Goal: Information Seeking & Learning: Understand process/instructions

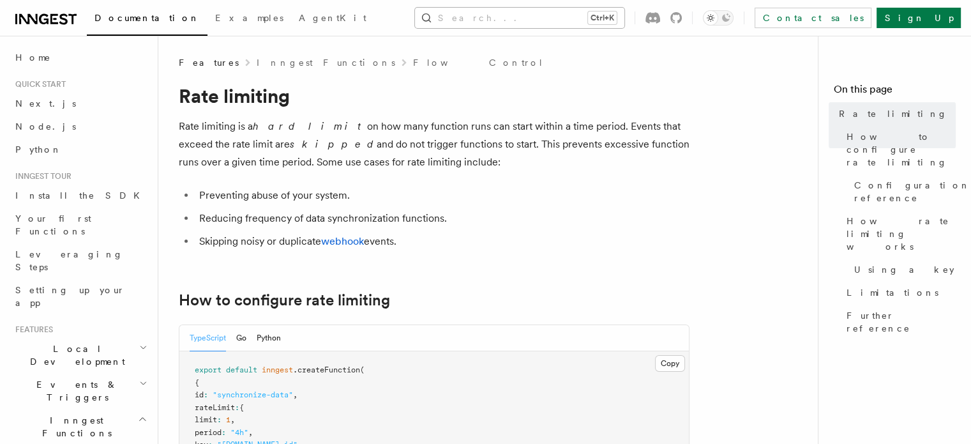
click at [525, 13] on button "Search... Ctrl+K" at bounding box center [519, 18] width 209 height 20
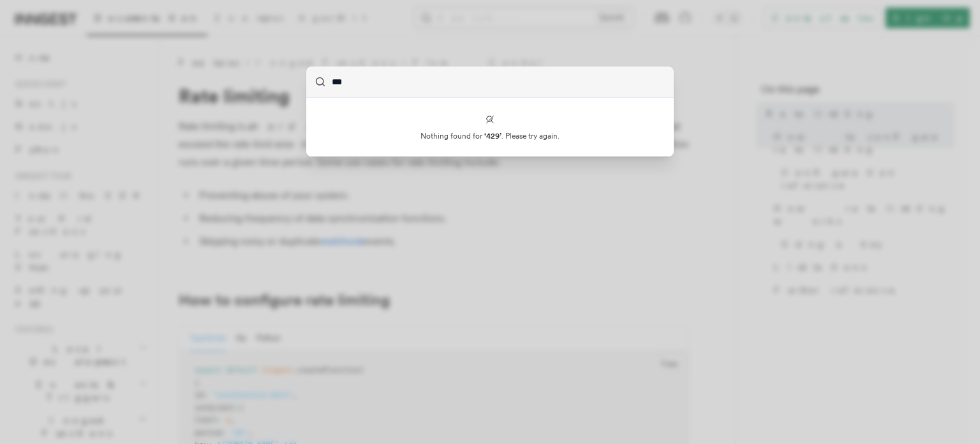
type input "***"
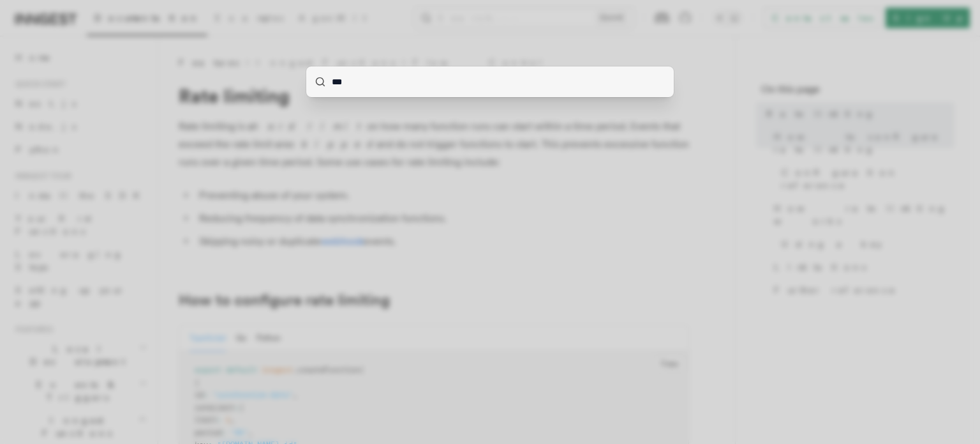
click at [471, 114] on div "***" at bounding box center [490, 222] width 980 height 444
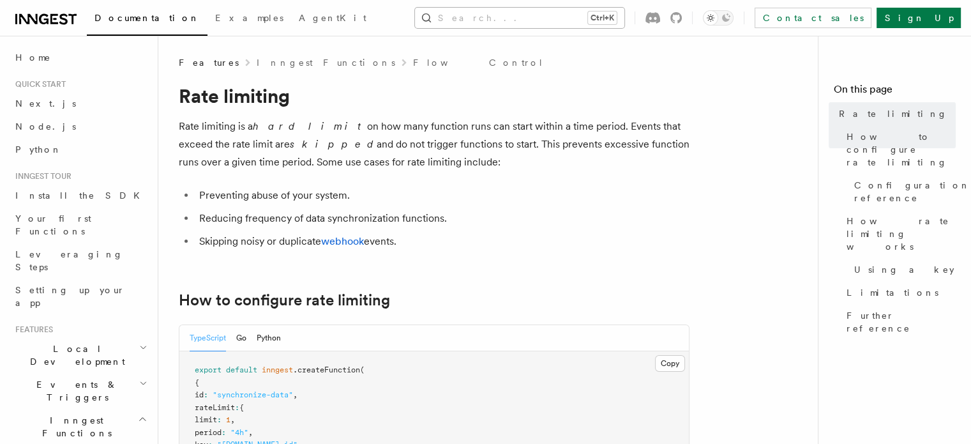
click at [507, 24] on button "Search... Ctrl+K" at bounding box center [519, 18] width 209 height 20
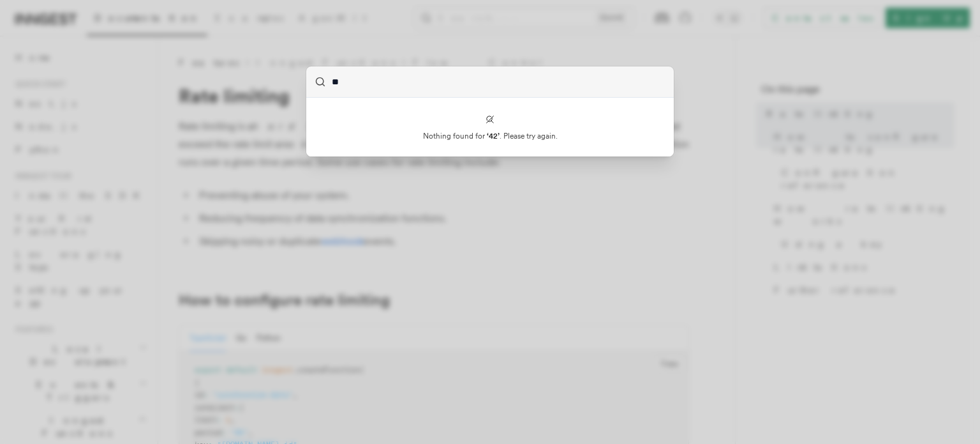
type input "*"
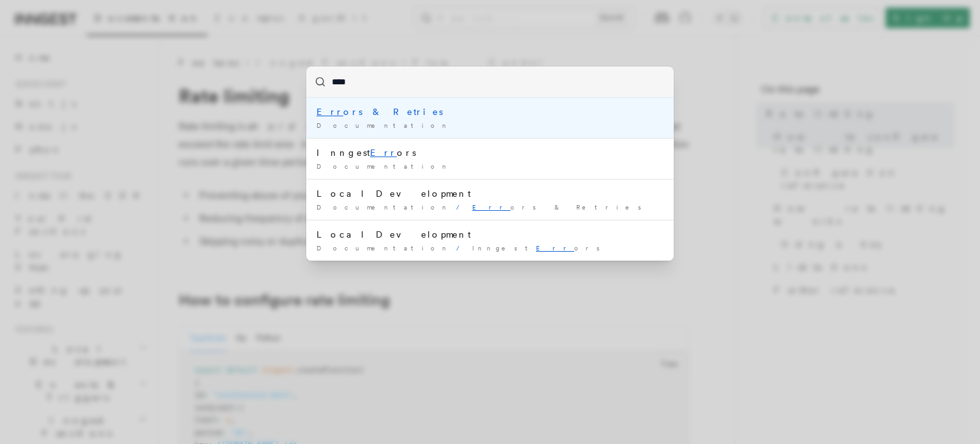
type input "*****"
click at [355, 107] on div "Error s & Retries" at bounding box center [490, 111] width 347 height 13
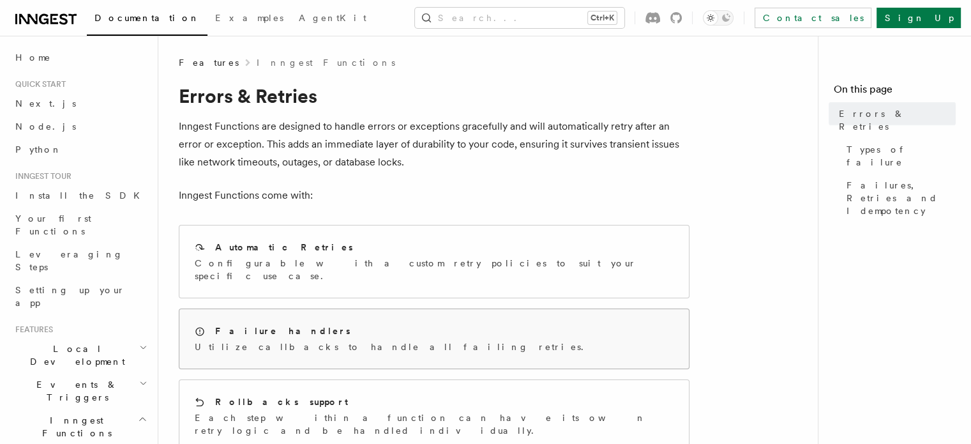
click at [350, 325] on div "Failure handlers Utilize callbacks to handle all failing retries." at bounding box center [393, 338] width 396 height 29
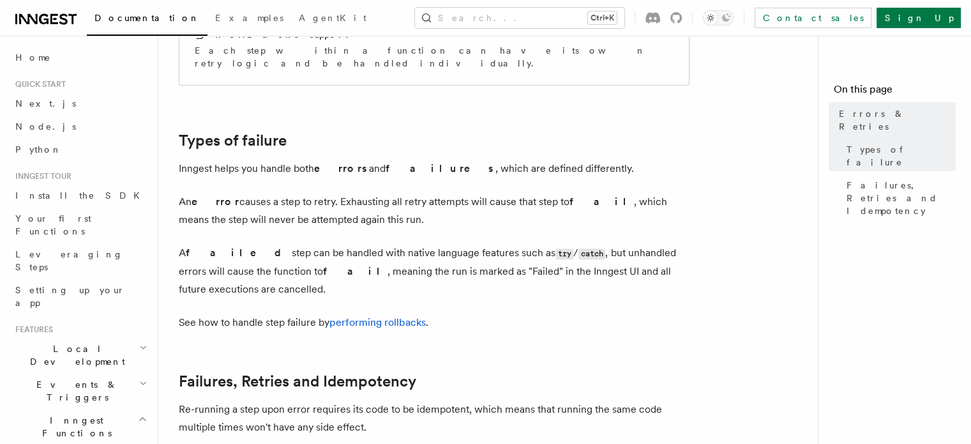
scroll to position [362, 0]
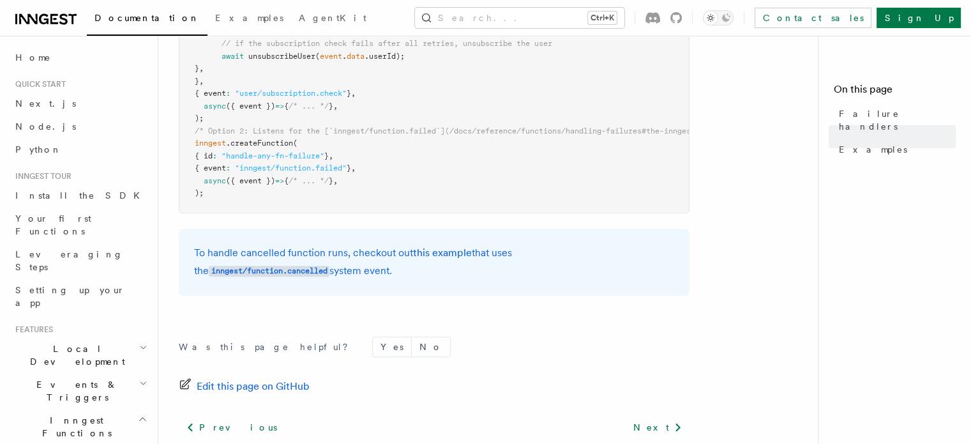
scroll to position [514, 0]
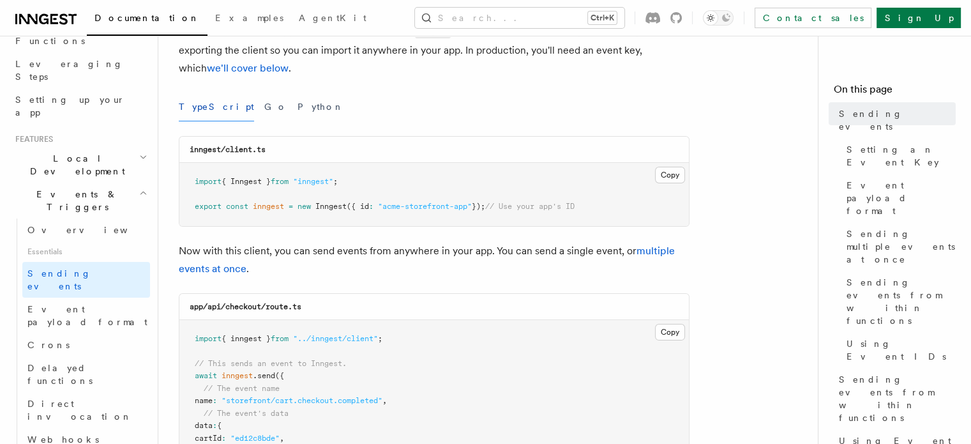
scroll to position [191, 0]
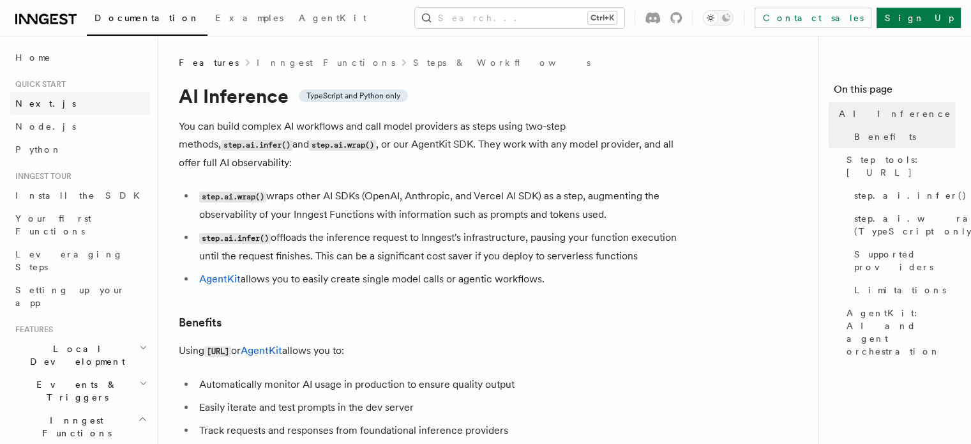
click at [49, 99] on link "Next.js" at bounding box center [80, 103] width 140 height 23
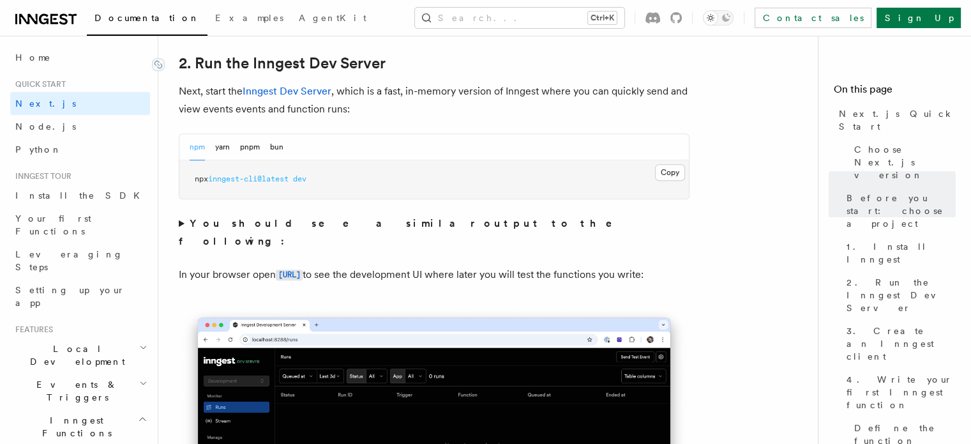
scroll to position [893, 0]
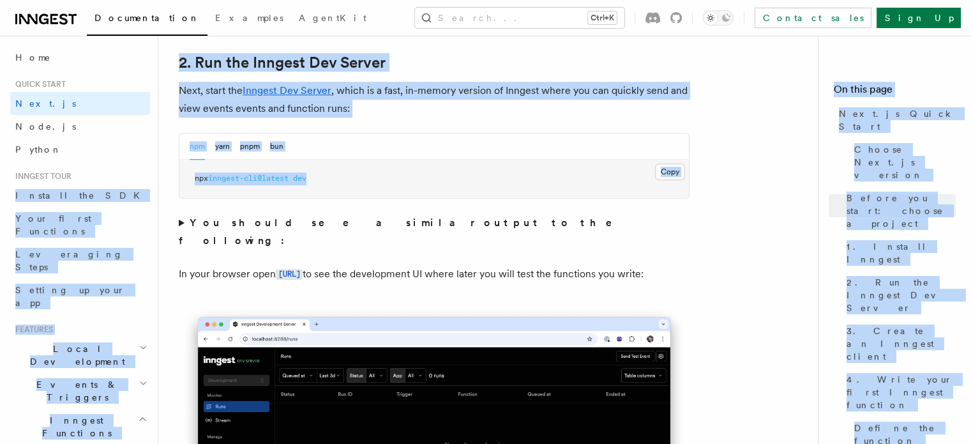
drag, startPoint x: 311, startPoint y: 170, endPoint x: 102, endPoint y: 177, distance: 209.4
drag, startPoint x: 377, startPoint y: 191, endPoint x: 451, endPoint y: 183, distance: 73.8
click at [377, 190] on pre "npx inngest-cli@latest dev" at bounding box center [433, 179] width 509 height 38
click at [583, 191] on pre "npx inngest-cli@latest dev" at bounding box center [433, 179] width 509 height 38
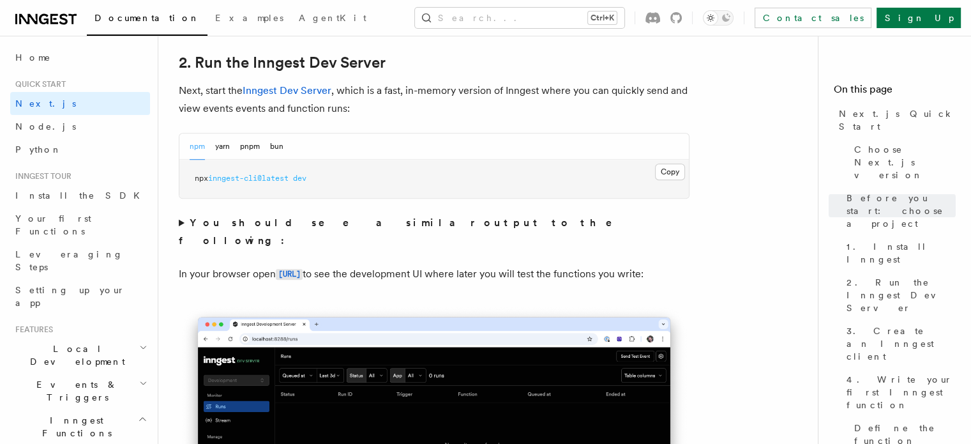
click at [597, 265] on p "In your browser open [URL] to see the development UI where later you will test …" at bounding box center [434, 274] width 511 height 19
click at [677, 165] on button "Copy Copied" at bounding box center [670, 171] width 30 height 17
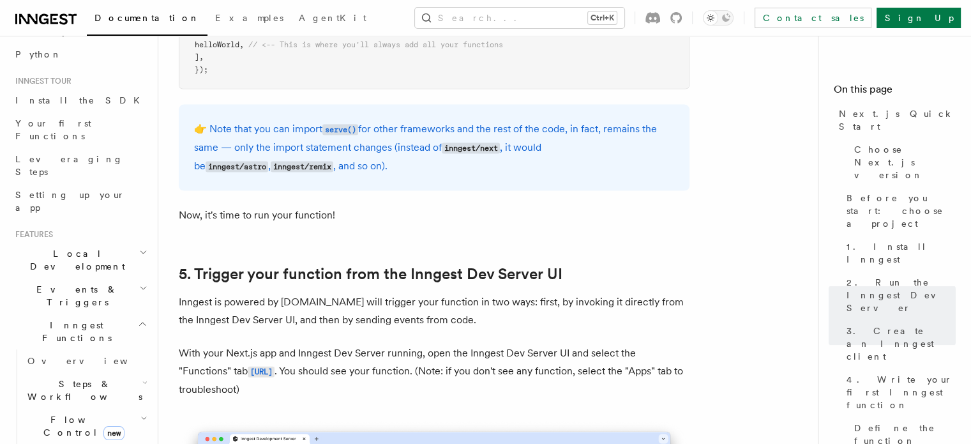
scroll to position [255, 0]
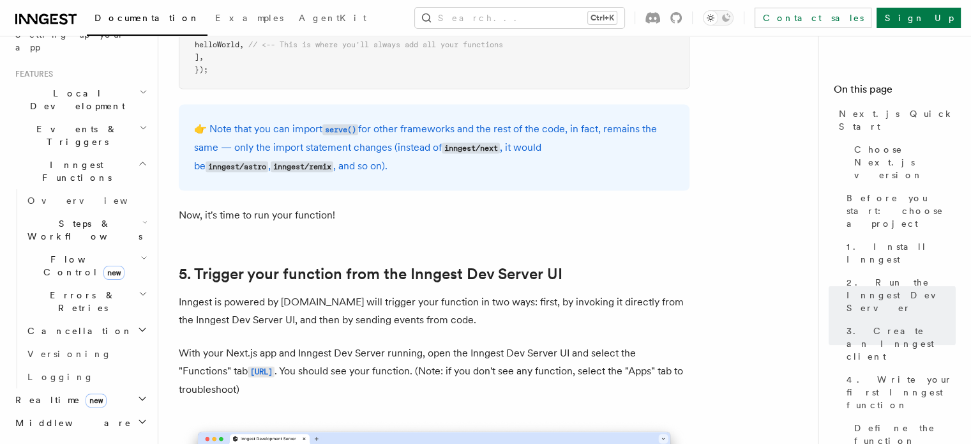
click at [66, 217] on span "Steps & Workflows" at bounding box center [82, 230] width 120 height 26
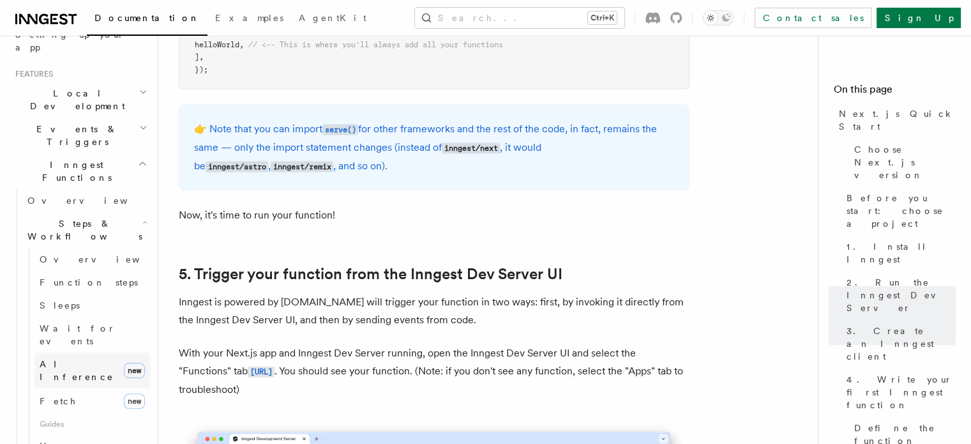
click at [70, 359] on span "AI Inference" at bounding box center [77, 370] width 74 height 23
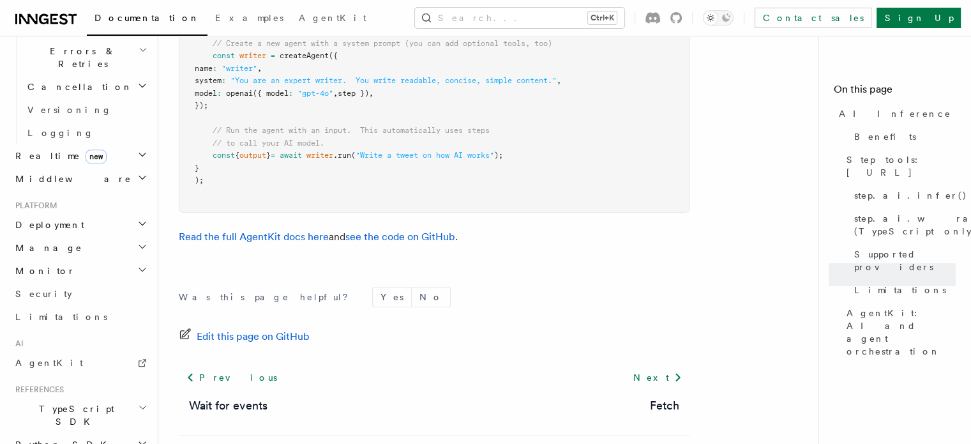
scroll to position [922, 0]
click at [57, 347] on link "AgentKit" at bounding box center [80, 358] width 140 height 23
